Goal: Entertainment & Leisure: Consume media (video, audio)

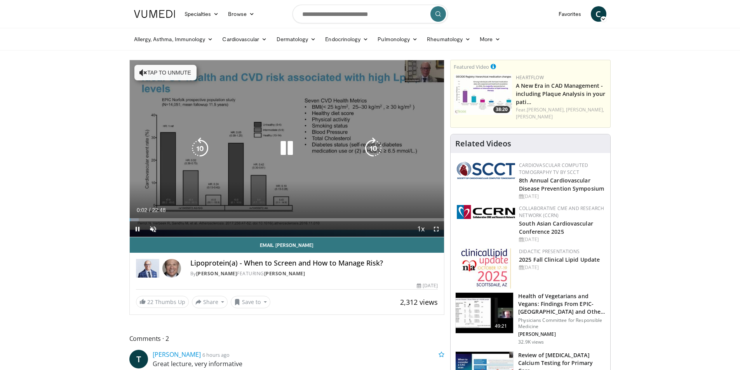
click at [160, 74] on button "Tap to unmute" at bounding box center [165, 73] width 62 height 16
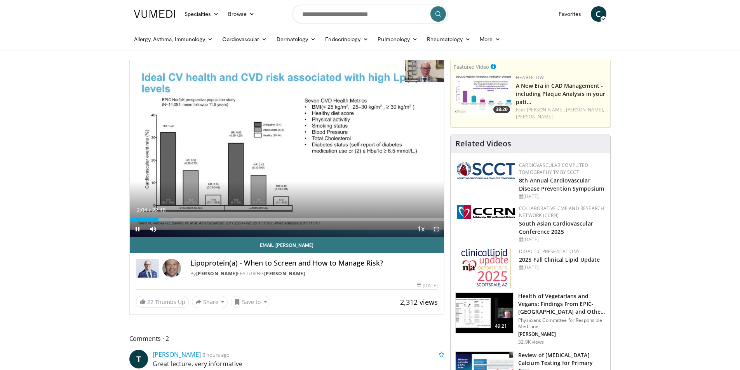
click at [435, 227] on span "Video Player" at bounding box center [436, 229] width 16 height 16
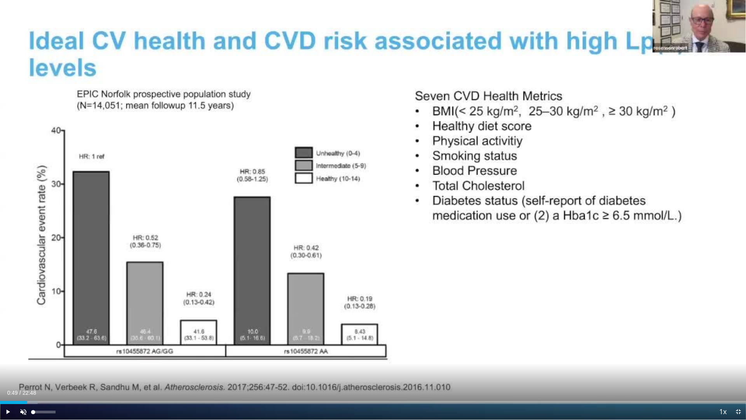
drag, startPoint x: 71, startPoint y: 402, endPoint x: 27, endPoint y: 406, distance: 43.7
click at [27, 370] on div "Current Time 0:49 / Duration 22:48 Play Skip Backward Skip Forward Unmute 0% Lo…" at bounding box center [373, 412] width 746 height 16
drag, startPoint x: 26, startPoint y: 402, endPoint x: 20, endPoint y: 402, distance: 5.9
click at [20, 370] on div "Progress Bar" at bounding box center [20, 402] width 1 height 3
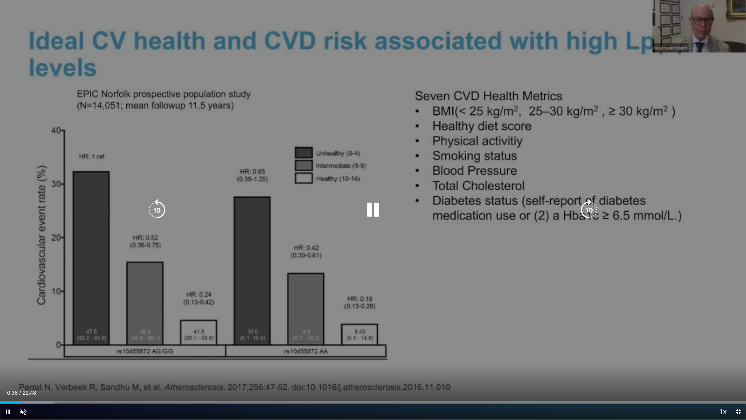
click at [383, 212] on div "Video Player" at bounding box center [373, 210] width 448 height 16
click at [376, 212] on icon "Video Player" at bounding box center [373, 210] width 22 height 22
click at [375, 212] on icon "Video Player" at bounding box center [373, 210] width 22 height 22
click at [126, 270] on div "10 seconds Tap to unmute" at bounding box center [373, 209] width 746 height 419
click at [125, 270] on div "10 seconds Tap to unmute" at bounding box center [373, 209] width 746 height 419
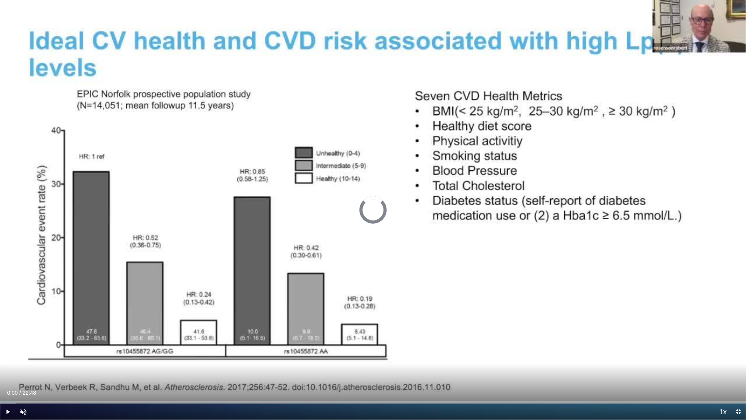
drag, startPoint x: 30, startPoint y: 403, endPoint x: -28, endPoint y: 406, distance: 58.0
click at [0, 370] on html "Specialties Adult & Family Medicine Allergy, [MEDICAL_DATA], Immunology Anesthe…" at bounding box center [373, 210] width 746 height 420
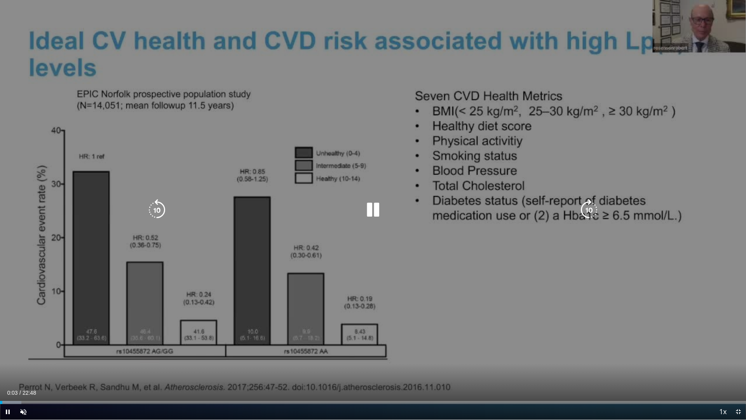
click at [734, 16] on div "10 seconds Tap to unmute" at bounding box center [373, 209] width 746 height 419
click at [372, 212] on icon "Video Player" at bounding box center [373, 210] width 22 height 22
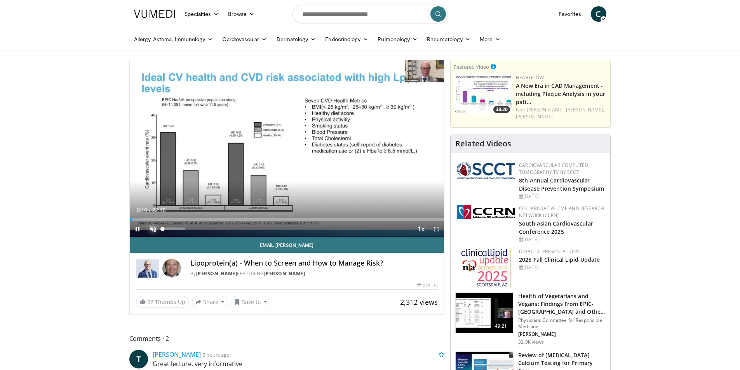
click at [150, 230] on span "Video Player" at bounding box center [153, 229] width 16 height 16
click at [434, 228] on span "Video Player" at bounding box center [436, 229] width 16 height 16
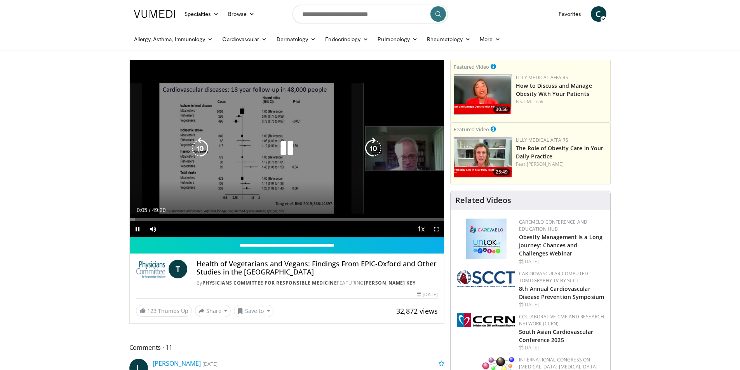
click at [292, 148] on icon "Video Player" at bounding box center [287, 149] width 22 height 22
